Goal: Task Accomplishment & Management: Use online tool/utility

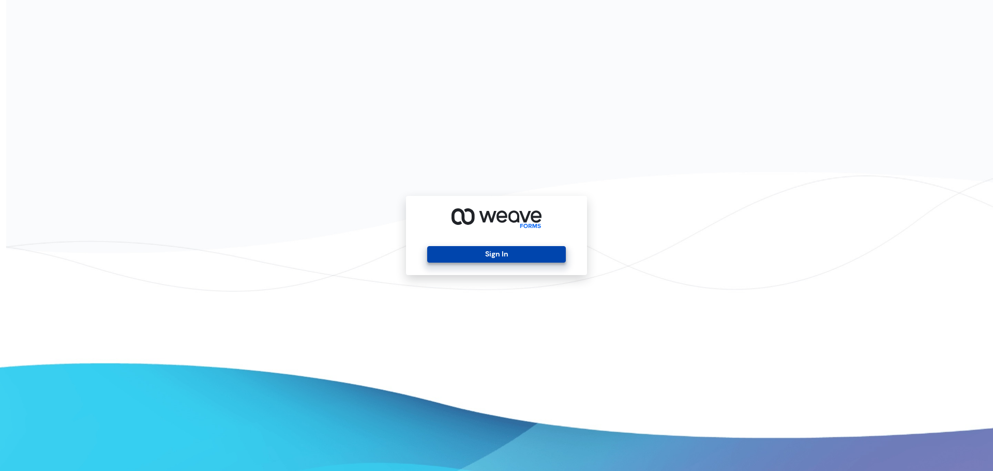
click at [494, 250] on button "Sign In" at bounding box center [496, 254] width 138 height 17
click at [446, 256] on button "Sign In" at bounding box center [496, 254] width 138 height 17
click at [445, 252] on button "Sign In" at bounding box center [496, 254] width 138 height 17
